Goal: Transaction & Acquisition: Purchase product/service

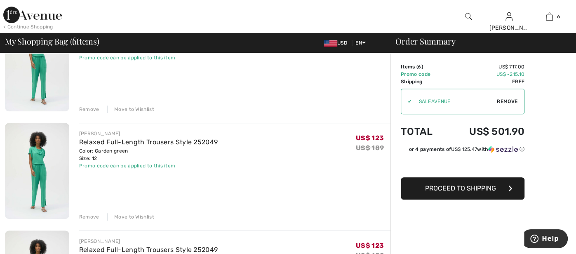
scroll to position [214, 0]
click at [88, 215] on div "Remove" at bounding box center [89, 216] width 20 height 7
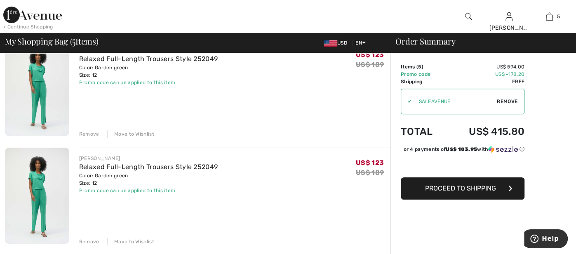
scroll to position [198, 0]
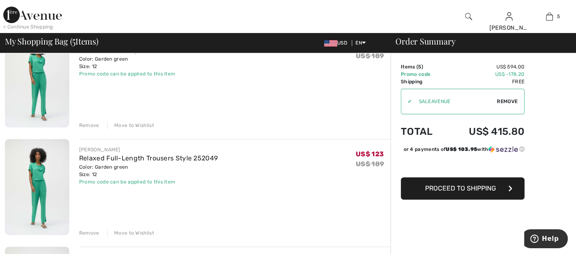
click at [89, 231] on div "Remove" at bounding box center [89, 232] width 20 height 7
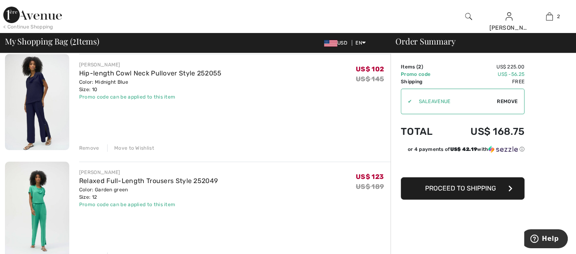
scroll to position [66, 0]
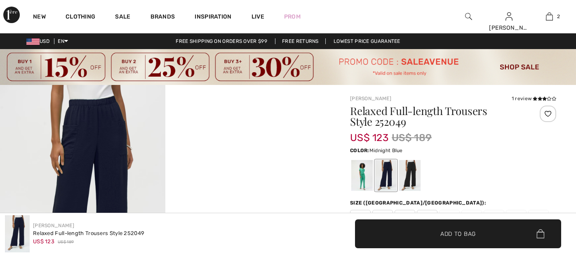
checkbox input "true"
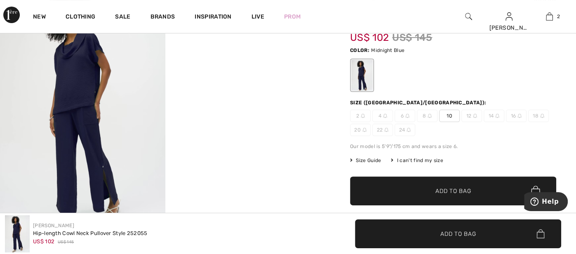
scroll to position [99, 0]
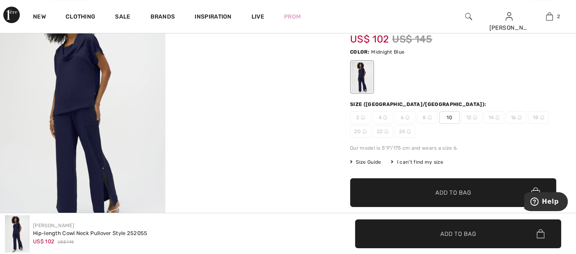
click at [361, 81] on div at bounding box center [362, 76] width 21 height 31
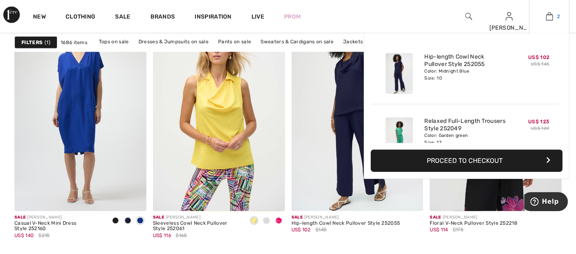
click at [551, 16] on img at bounding box center [549, 17] width 7 height 10
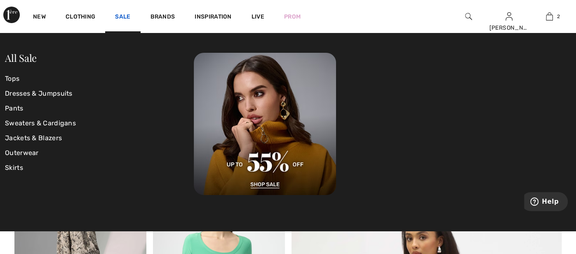
click at [118, 16] on link "Sale" at bounding box center [122, 17] width 15 height 9
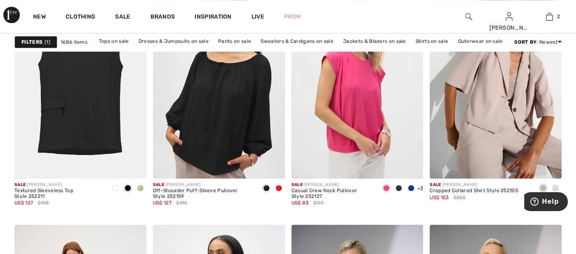
scroll to position [2624, 0]
